Goal: Task Accomplishment & Management: Complete application form

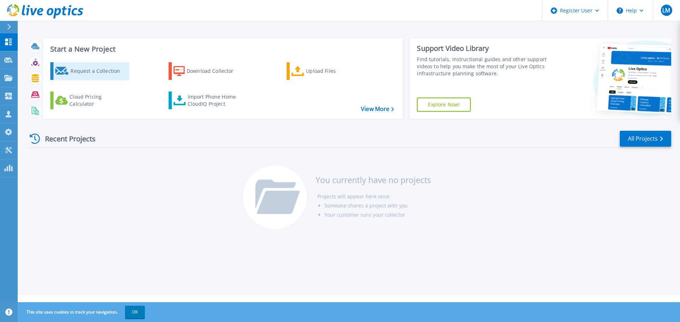
click at [75, 73] on div "Request a Collection" at bounding box center [98, 71] width 57 height 14
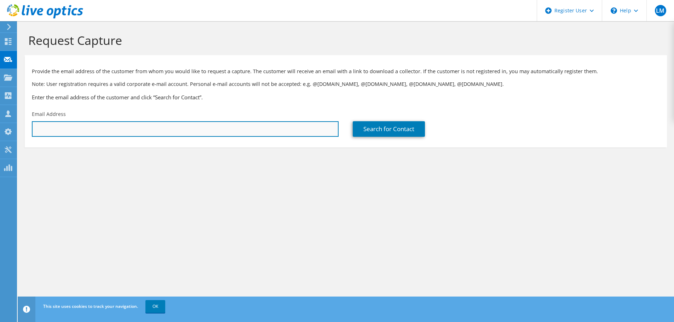
click at [291, 130] on input "text" at bounding box center [185, 129] width 307 height 16
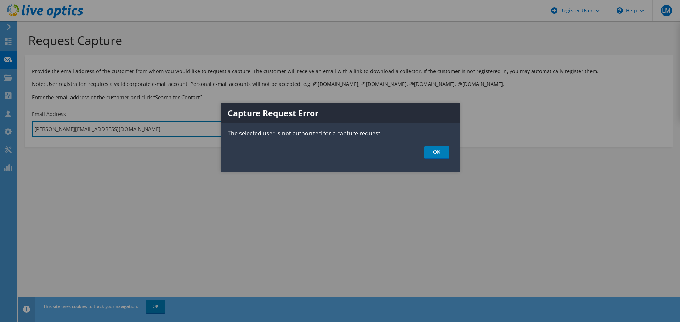
type input "lindsey.mondal@dell.com"
click at [434, 161] on div "Capture Request Error The selected user is not authorized for a capture request…" at bounding box center [340, 137] width 239 height 69
click at [429, 152] on link "OK" at bounding box center [436, 152] width 25 height 13
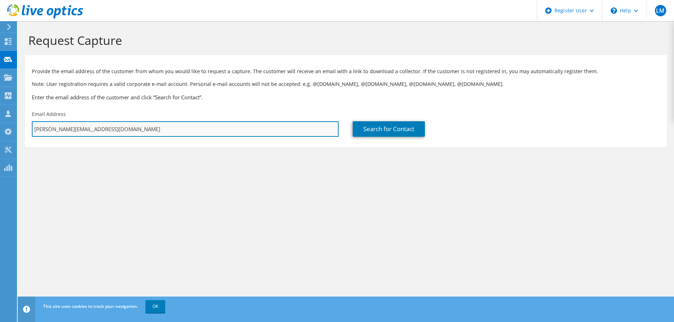
click at [234, 128] on input "lindsey.mondal@dell.com" at bounding box center [185, 129] width 307 height 16
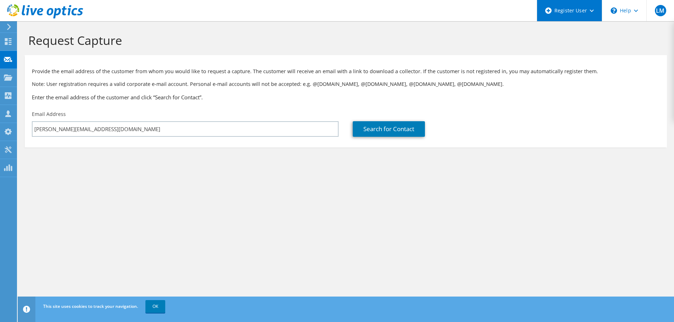
click at [571, 15] on div "Register User" at bounding box center [569, 10] width 65 height 21
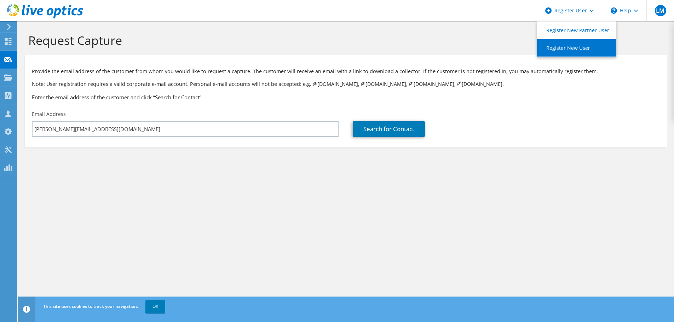
click at [568, 44] on link "Register New User" at bounding box center [576, 47] width 79 height 17
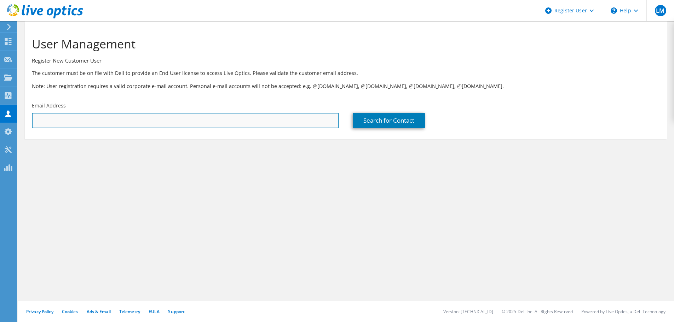
click at [139, 122] on input "text" at bounding box center [185, 121] width 307 height 16
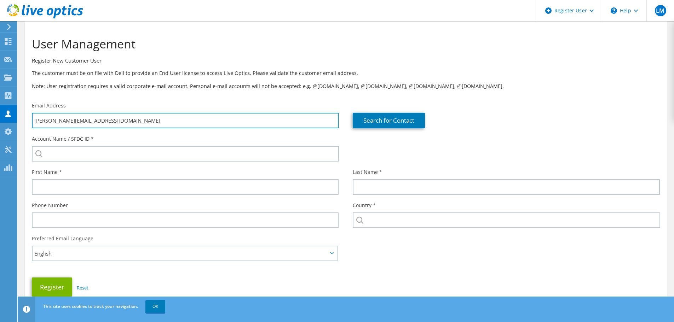
scroll to position [35, 0]
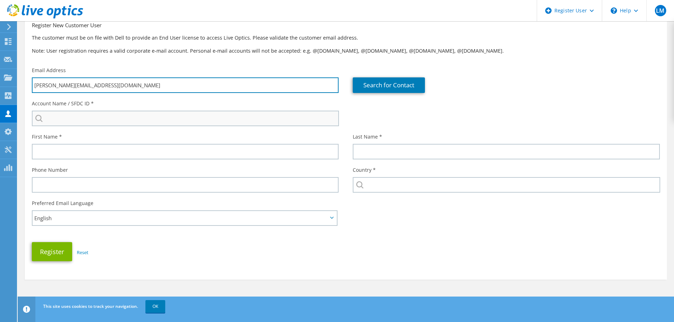
type input "lindsey_mondal@dell.com"
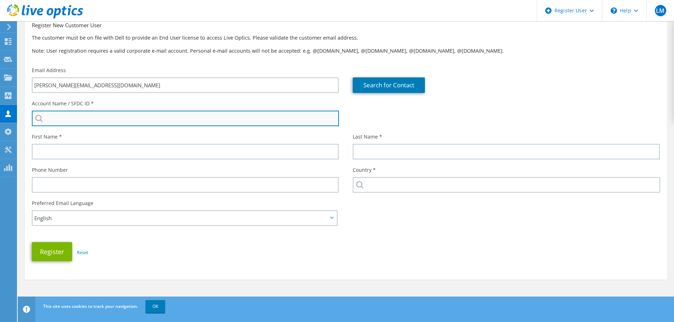
click at [181, 122] on input "search" at bounding box center [185, 119] width 307 height 16
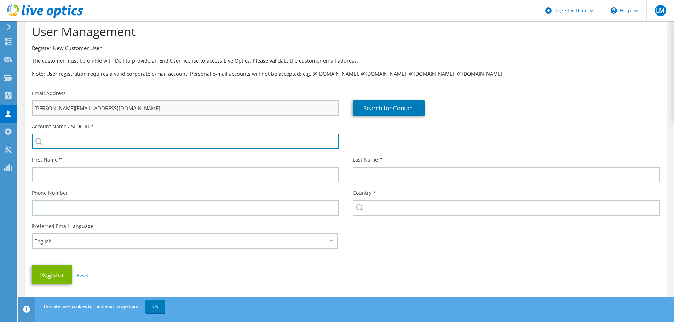
scroll to position [0, 0]
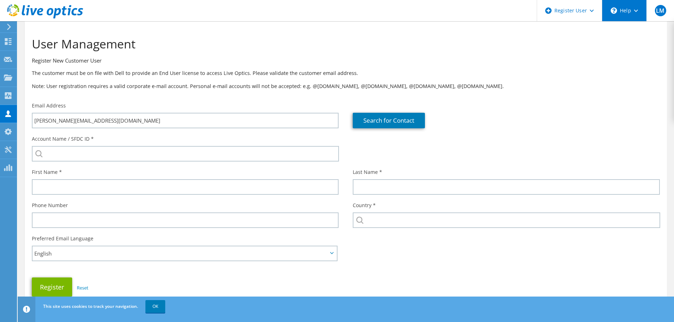
click at [637, 9] on div "\n Help" at bounding box center [624, 10] width 45 height 21
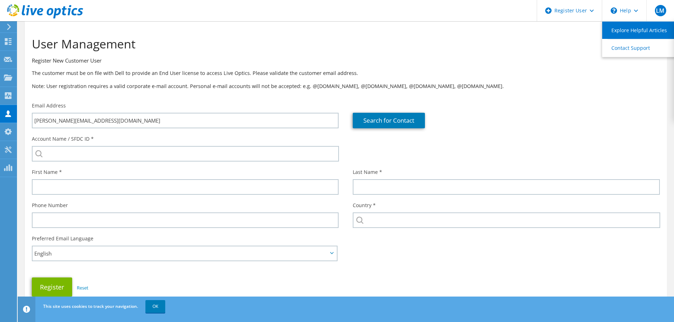
click at [634, 27] on link "Explore Helpful Articles" at bounding box center [641, 30] width 79 height 17
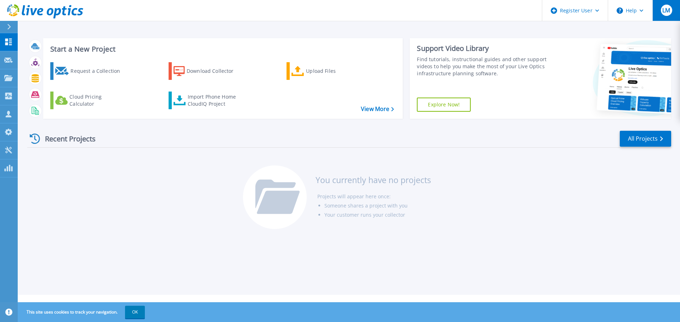
click at [653, 18] on button "LM" at bounding box center [666, 10] width 28 height 21
click at [457, 125] on div "Recent Projects All Projects You currently have no projects Projects will appea…" at bounding box center [348, 181] width 643 height 112
click at [446, 132] on div "Recent Projects All Projects" at bounding box center [348, 139] width 643 height 18
click at [273, 144] on div "Recent Projects All Projects" at bounding box center [348, 139] width 643 height 18
click at [1, 93] on link "Collectors Collectors" at bounding box center [9, 96] width 18 height 18
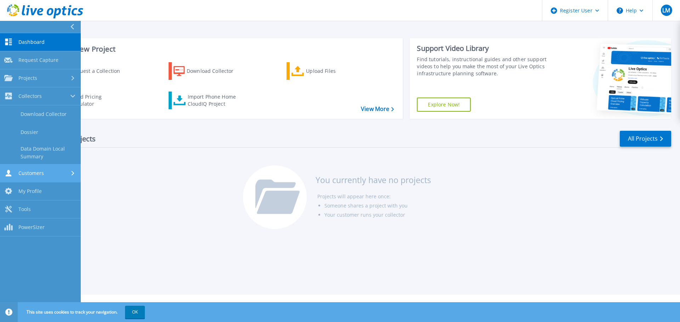
click at [47, 169] on link "Customers Customers" at bounding box center [40, 174] width 81 height 18
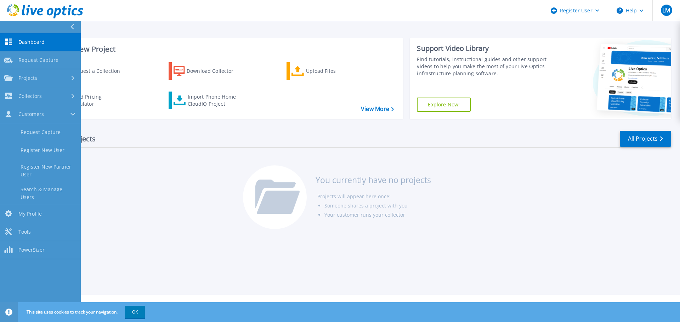
click at [467, 238] on div "Start a New Project Request a Collection Download Collector Upload Files Cloud …" at bounding box center [349, 147] width 662 height 295
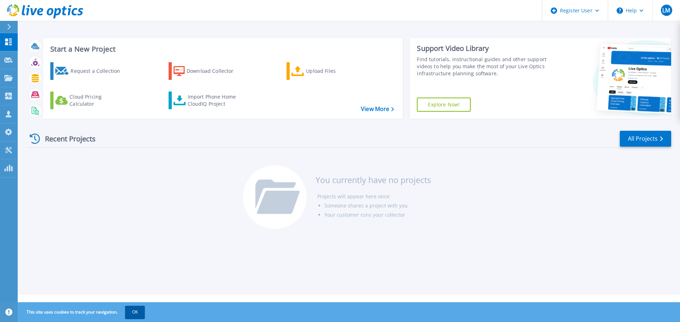
click at [131, 314] on button "OK" at bounding box center [135, 312] width 20 height 13
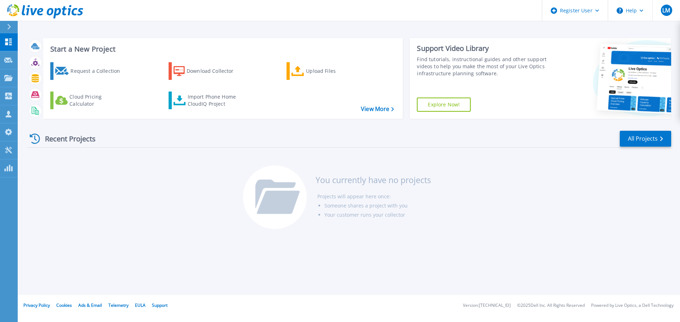
click at [149, 274] on div "Start a New Project Request a Collection Download Collector Upload Files Cloud …" at bounding box center [349, 147] width 662 height 295
